Goal: Information Seeking & Learning: Learn about a topic

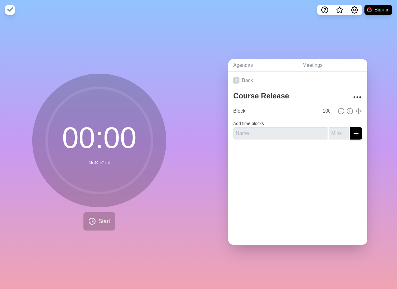
click at [12, 58] on div "00 : 00 1h 40m Total Start" at bounding box center [99, 155] width 198 height 270
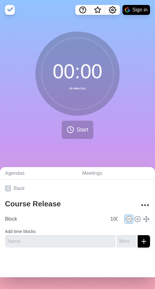
click at [126, 221] on icon at bounding box center [129, 219] width 7 height 7
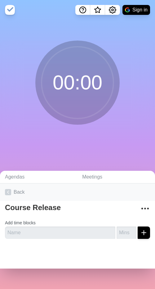
click at [16, 190] on link "Back" at bounding box center [77, 192] width 155 height 17
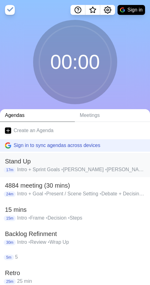
click at [38, 161] on h2 "Stand Up" at bounding box center [75, 161] width 140 height 9
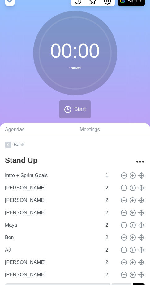
scroll to position [24, 0]
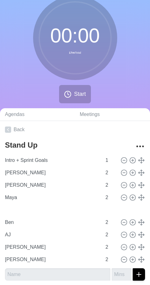
type input "[PERSON_NAME]"
type input "Maya"
type input "[PERSON_NAME]"
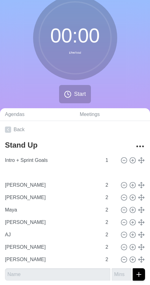
type input "Ben"
type input "[PERSON_NAME]"
type input "Maya"
type input "[PERSON_NAME]"
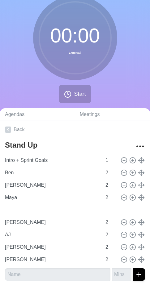
type input "Maya"
type input "[PERSON_NAME]"
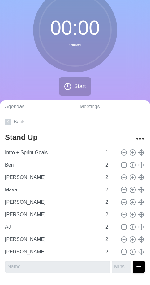
scroll to position [33, 0]
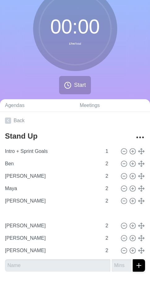
type input "AJ"
type input "[PERSON_NAME]"
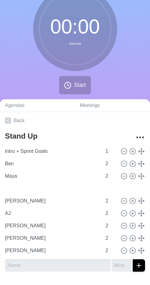
type input "[PERSON_NAME]"
type input "Maya"
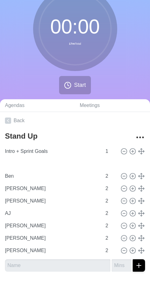
type input "Maya"
type input "Ben"
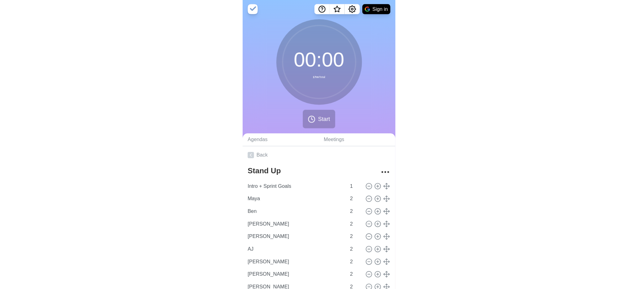
scroll to position [0, 0]
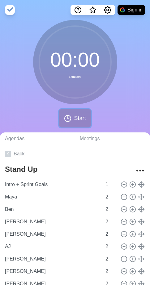
click at [71, 122] on icon at bounding box center [67, 118] width 7 height 7
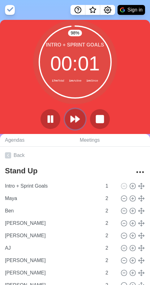
click at [73, 122] on icon at bounding box center [75, 119] width 11 height 11
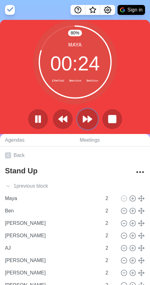
click at [87, 116] on icon at bounding box center [87, 119] width 11 height 11
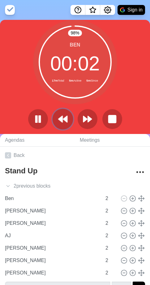
click at [59, 124] on icon at bounding box center [63, 119] width 11 height 11
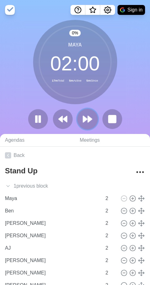
click at [82, 117] on button at bounding box center [87, 118] width 21 height 21
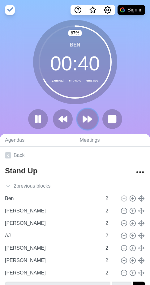
click at [91, 124] on icon at bounding box center [87, 119] width 11 height 11
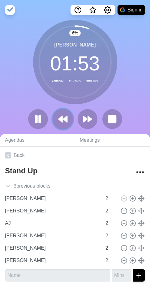
click at [67, 121] on polygon at bounding box center [65, 119] width 4 height 6
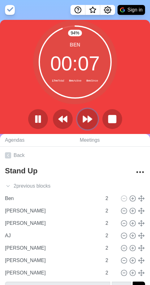
click at [94, 120] on button at bounding box center [87, 118] width 21 height 21
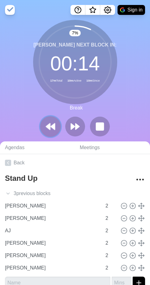
click at [54, 128] on polygon at bounding box center [53, 126] width 4 height 6
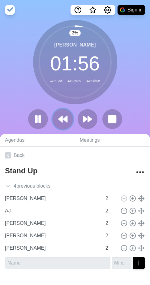
click at [67, 125] on button at bounding box center [62, 118] width 21 height 21
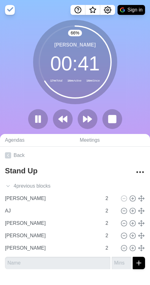
click at [18, 85] on div "66 % [PERSON_NAME] 00 : 41 17m Total 16m Active 16m Since" at bounding box center [75, 77] width 150 height 114
click at [64, 124] on button at bounding box center [62, 118] width 21 height 21
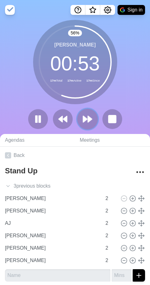
click at [91, 119] on polygon at bounding box center [90, 119] width 4 height 6
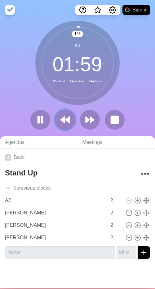
click at [66, 119] on polygon at bounding box center [67, 120] width 4 height 6
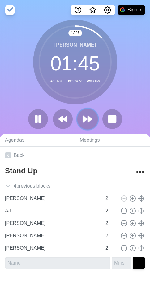
click at [83, 125] on button at bounding box center [87, 118] width 21 height 21
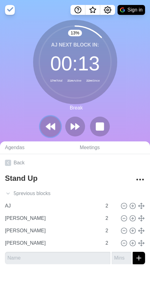
click at [53, 123] on icon at bounding box center [50, 126] width 11 height 11
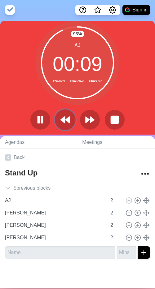
click at [69, 124] on button at bounding box center [65, 119] width 21 height 21
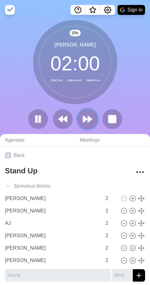
click at [82, 123] on button at bounding box center [87, 118] width 21 height 21
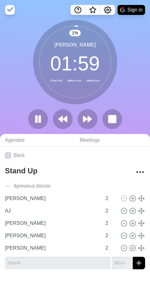
click at [99, 117] on div at bounding box center [75, 119] width 99 height 20
click at [98, 117] on div at bounding box center [75, 119] width 99 height 20
click at [91, 120] on polygon at bounding box center [90, 119] width 4 height 6
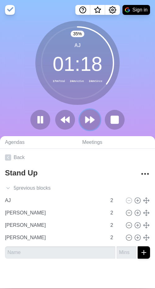
click at [88, 123] on icon at bounding box center [90, 120] width 11 height 11
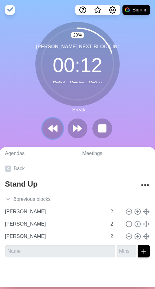
click at [53, 130] on polygon at bounding box center [55, 129] width 4 height 6
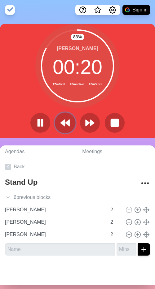
click at [65, 126] on icon at bounding box center [65, 123] width 11 height 11
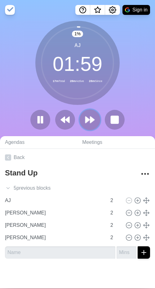
click at [91, 122] on icon at bounding box center [90, 120] width 11 height 11
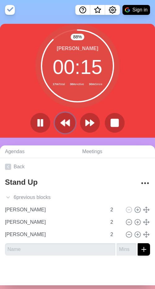
click at [64, 125] on icon at bounding box center [65, 123] width 11 height 11
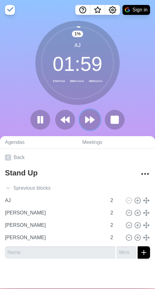
click at [90, 122] on polygon at bounding box center [92, 120] width 4 height 6
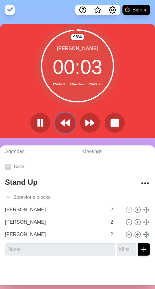
click at [60, 129] on button at bounding box center [65, 123] width 21 height 21
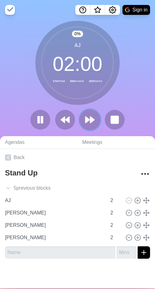
click at [88, 123] on icon at bounding box center [90, 120] width 11 height 11
